Goal: Task Accomplishment & Management: Manage account settings

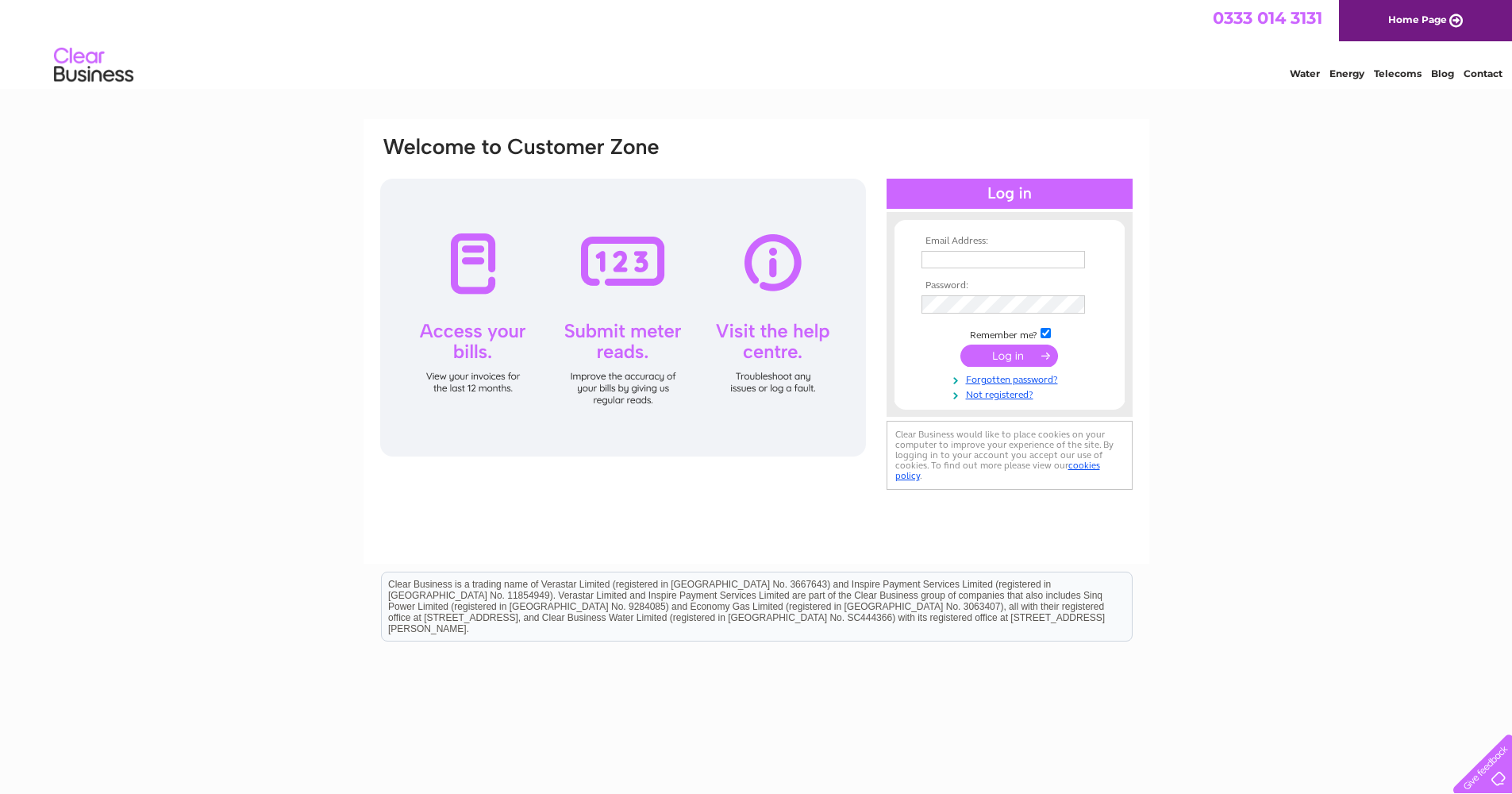
type input "[EMAIL_ADDRESS][DOMAIN_NAME]"
click at [1013, 357] on input "submit" at bounding box center [1009, 357] width 98 height 22
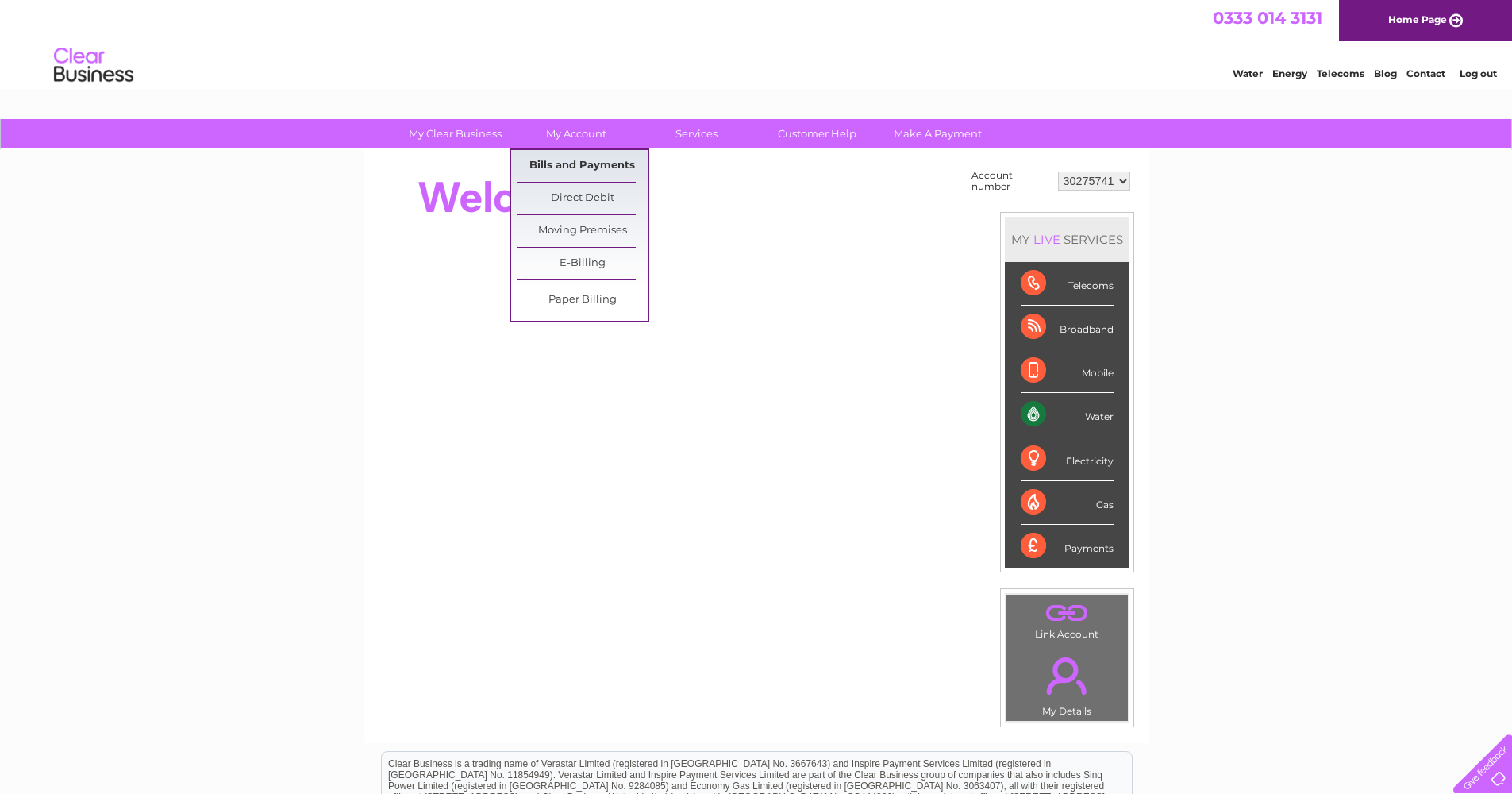
click at [587, 161] on link "Bills and Payments" at bounding box center [582, 166] width 131 height 32
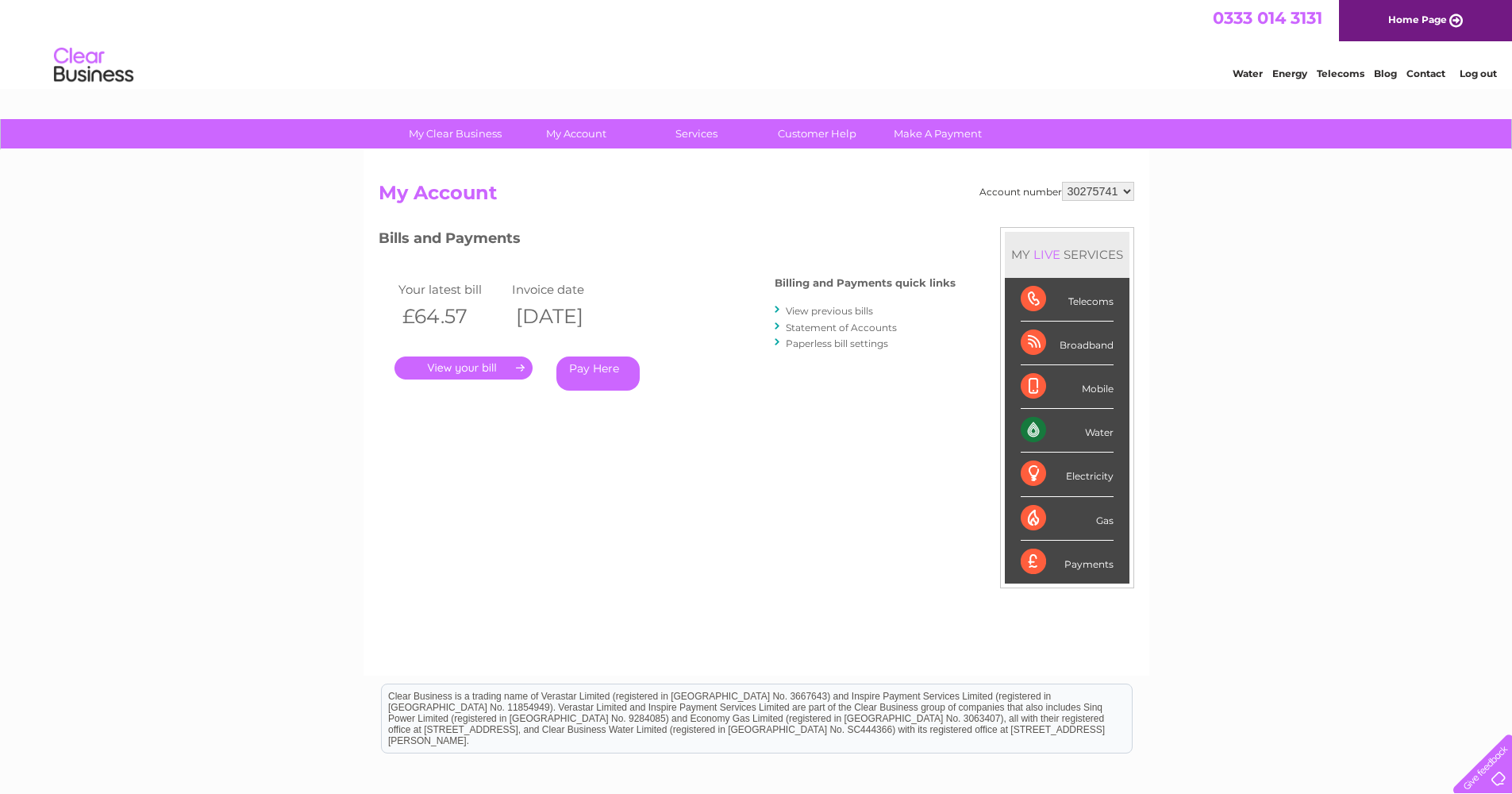
click at [1489, 74] on link "Log out" at bounding box center [1478, 73] width 38 height 12
